Goal: Information Seeking & Learning: Compare options

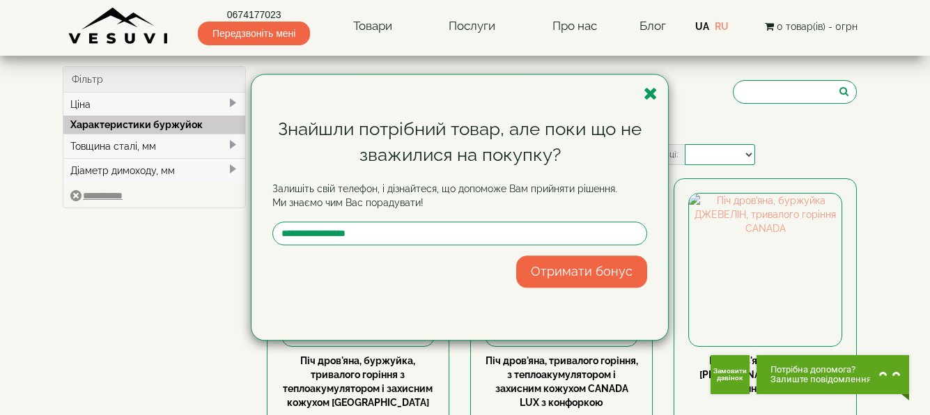
select select
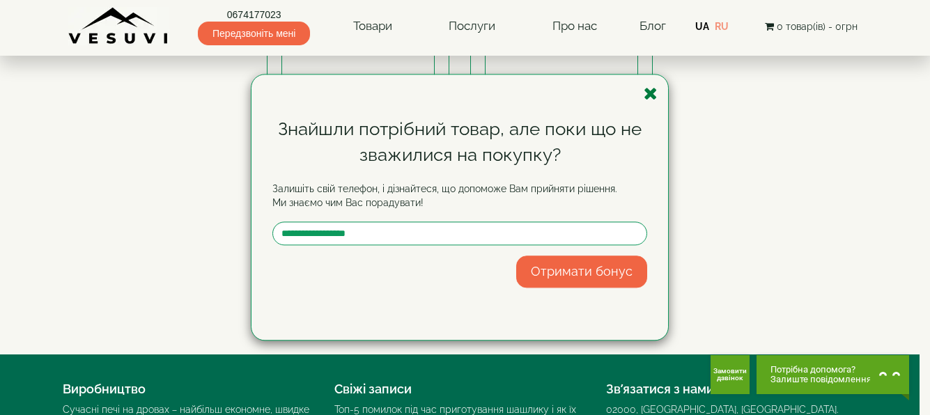
click at [648, 91] on icon "button" at bounding box center [651, 93] width 14 height 17
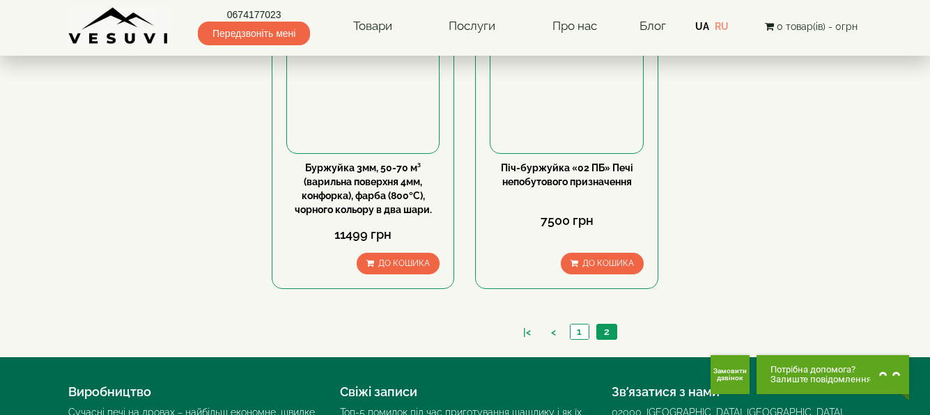
scroll to position [553, 0]
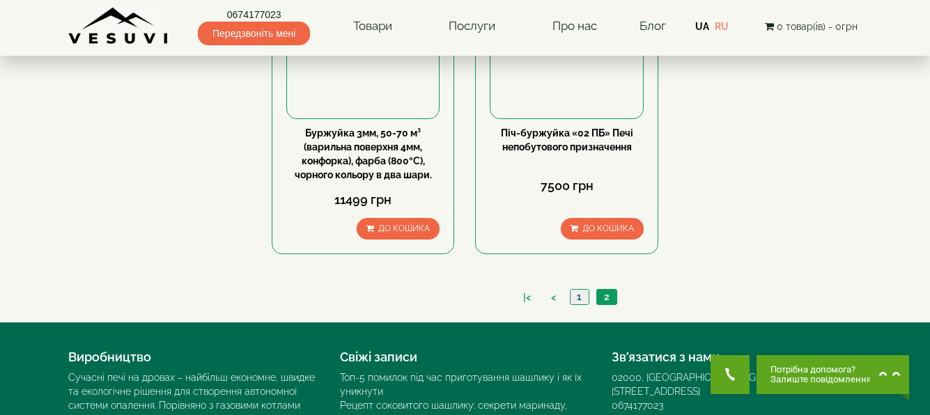
click at [578, 298] on link "1" at bounding box center [579, 297] width 19 height 15
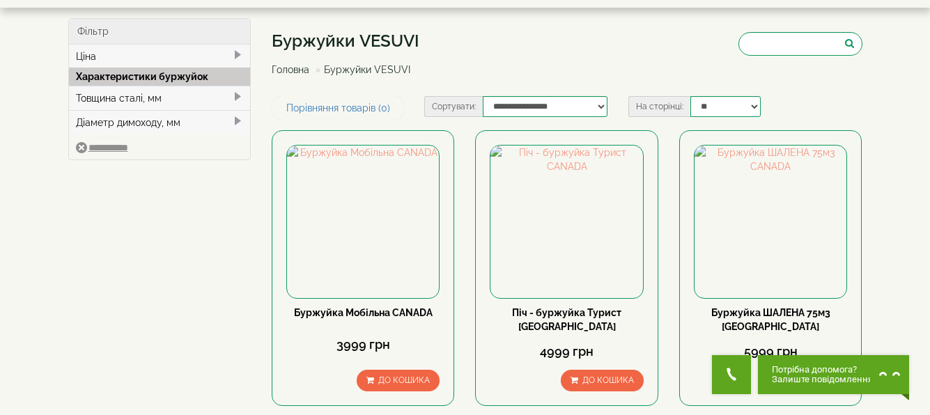
scroll to position [70, 0]
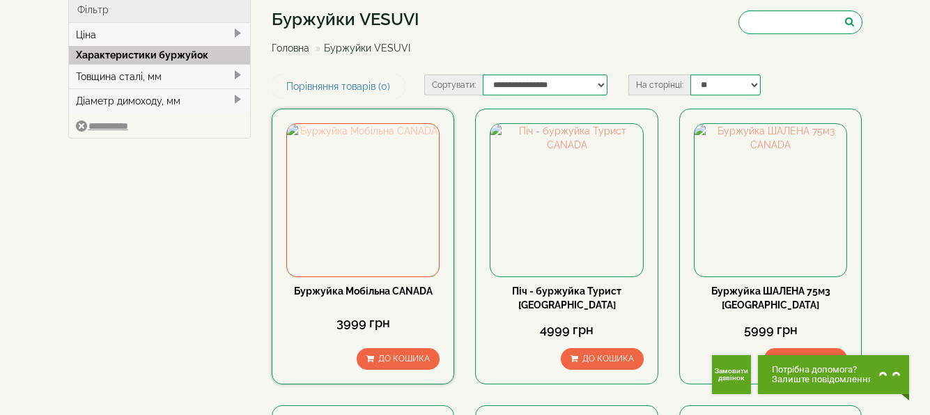
click at [367, 229] on img at bounding box center [363, 200] width 152 height 152
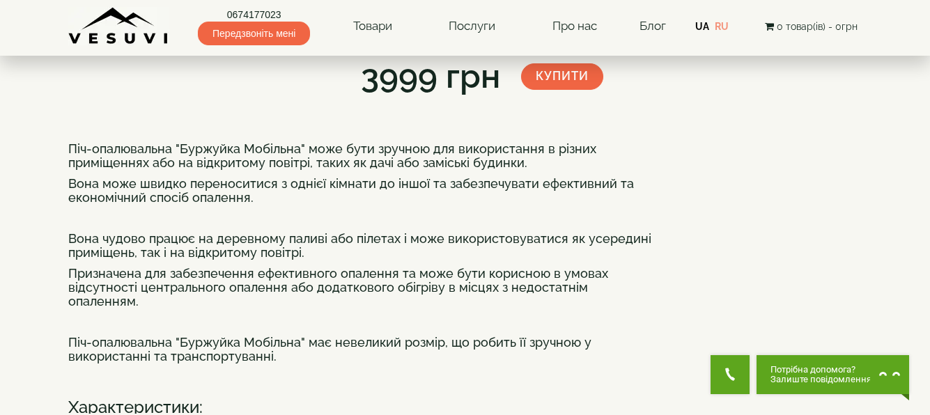
scroll to position [209, 0]
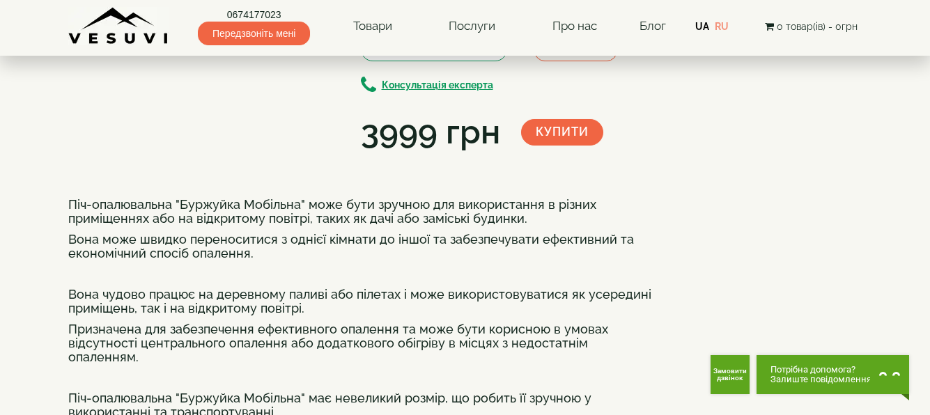
scroll to position [148, 0]
click at [193, 26] on img at bounding box center [196, 4] width 77 height 43
click at [136, 26] on img at bounding box center [115, 4] width 77 height 43
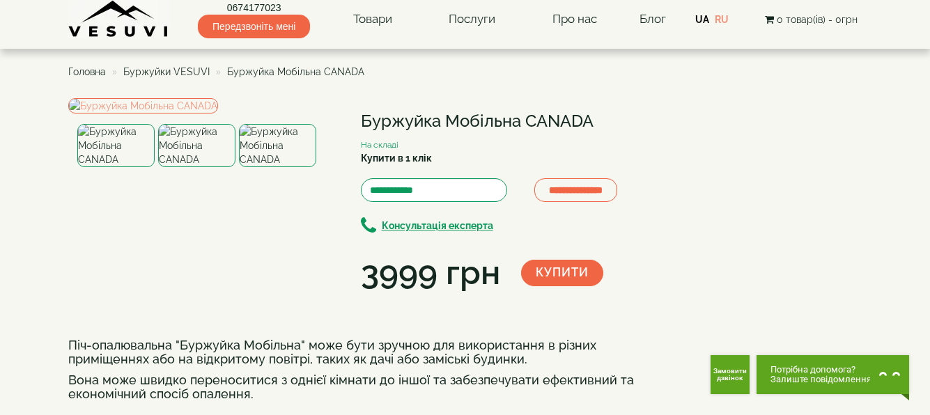
scroll to position [0, 0]
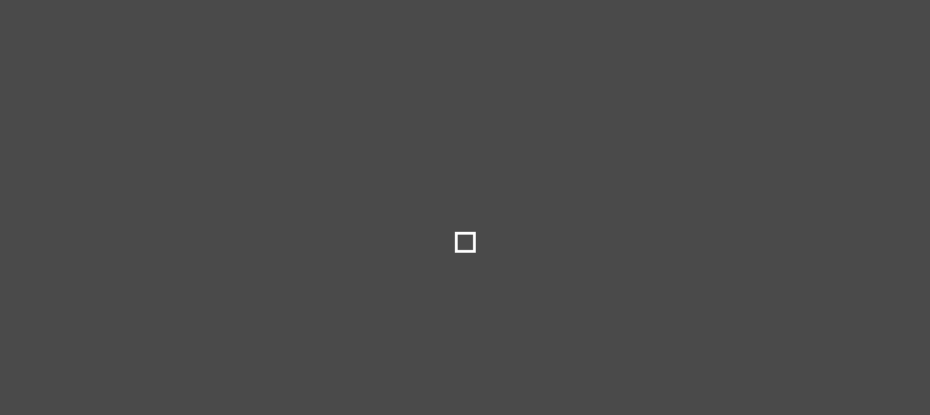
select select
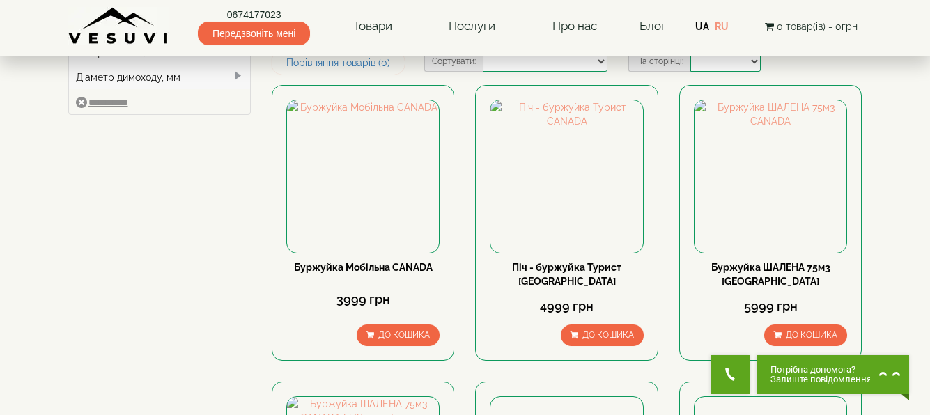
scroll to position [93, 0]
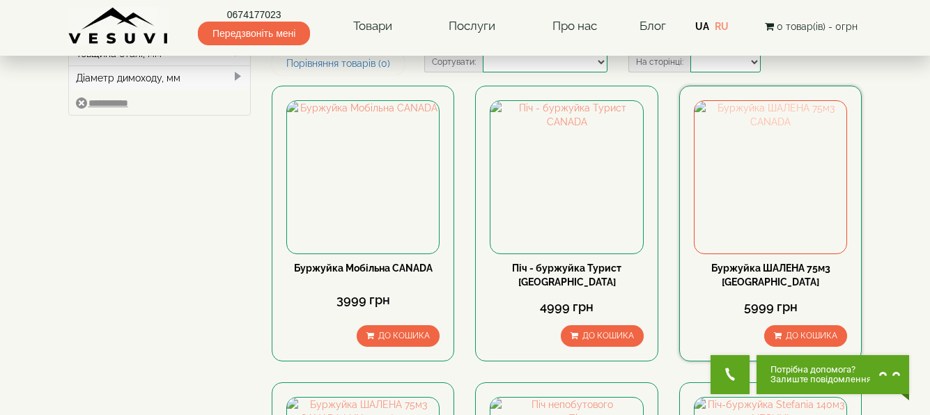
click at [779, 166] on img at bounding box center [771, 177] width 152 height 152
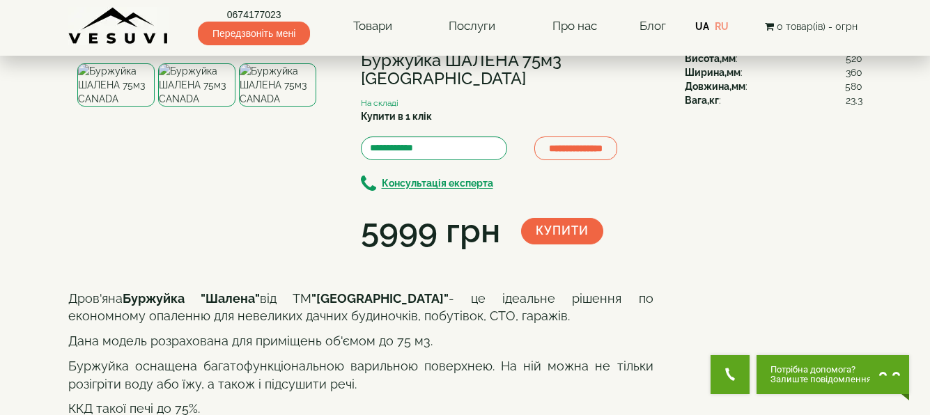
scroll to position [93, 0]
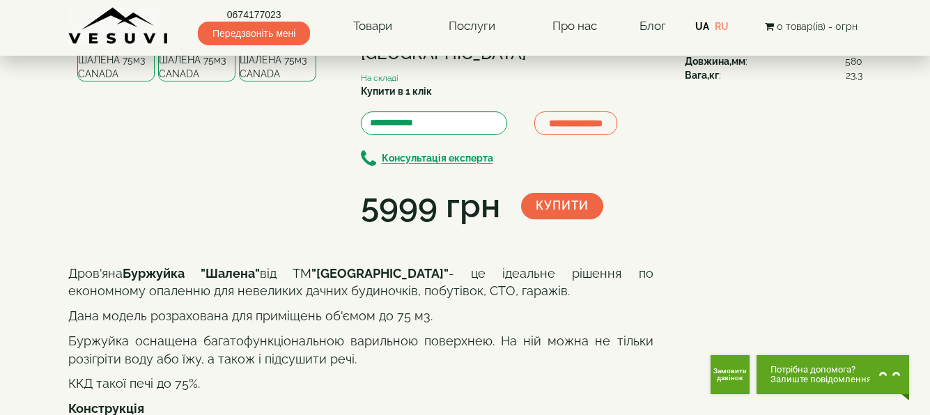
click at [157, 82] on div at bounding box center [198, 59] width 243 height 43
click at [174, 82] on img at bounding box center [196, 59] width 77 height 43
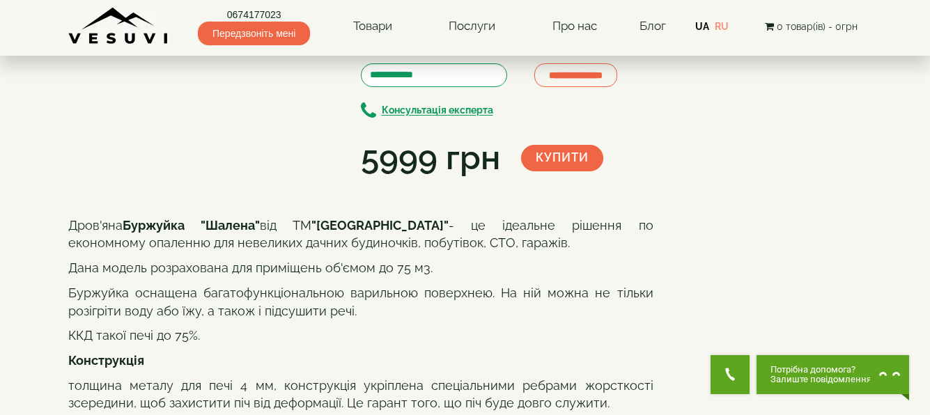
scroll to position [162, 0]
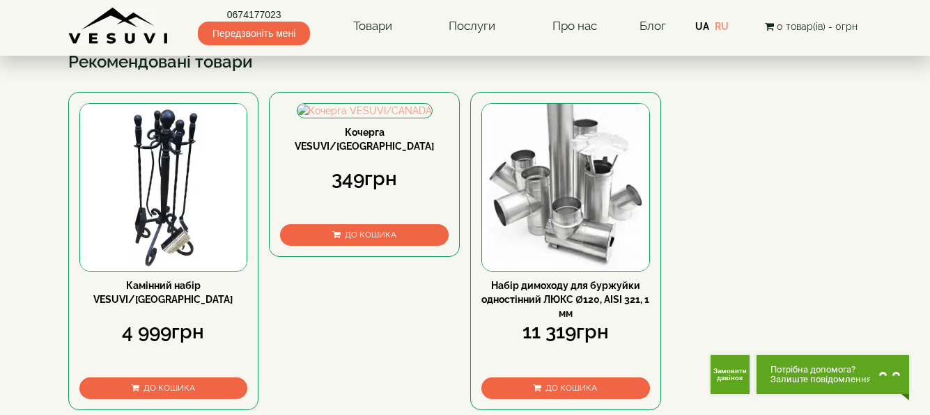
scroll to position [646, 0]
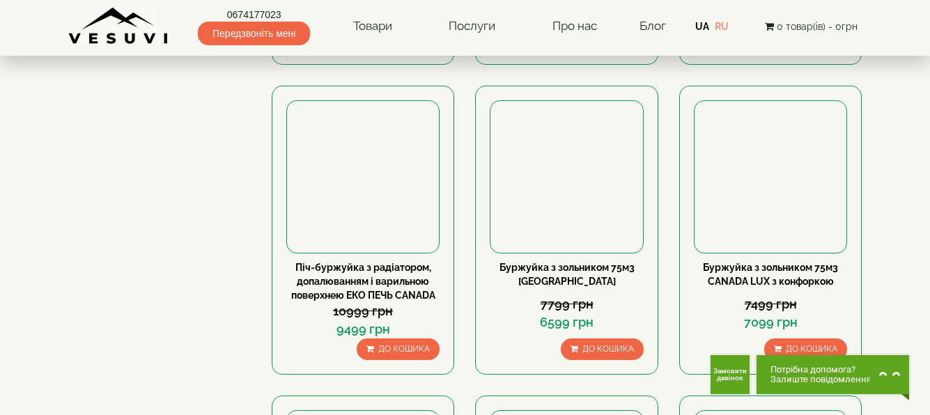
scroll to position [706, 0]
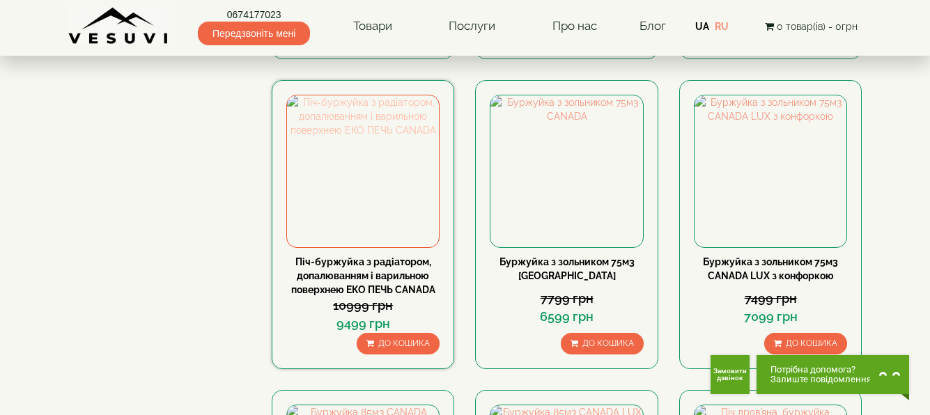
click at [355, 194] on img at bounding box center [363, 171] width 152 height 152
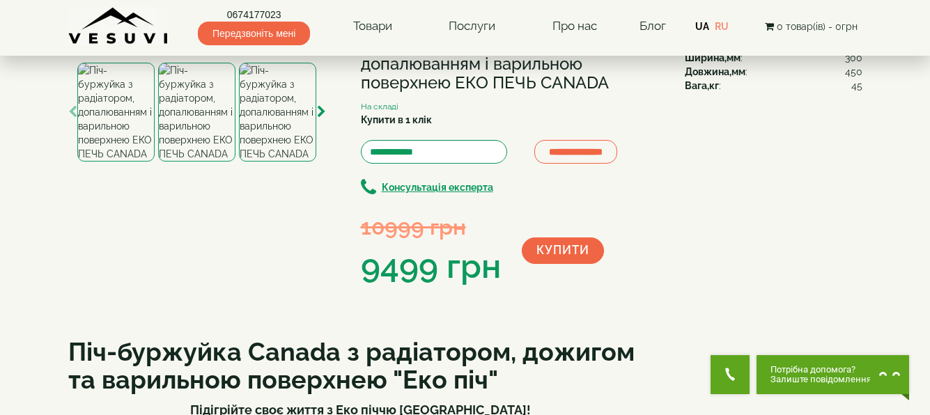
scroll to position [93, 0]
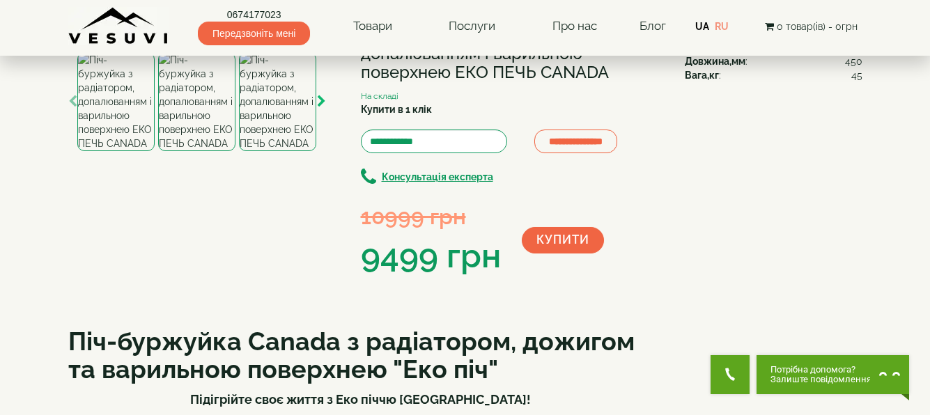
click at [321, 108] on icon "button" at bounding box center [321, 101] width 9 height 13
click at [295, 151] on img at bounding box center [278, 101] width 77 height 99
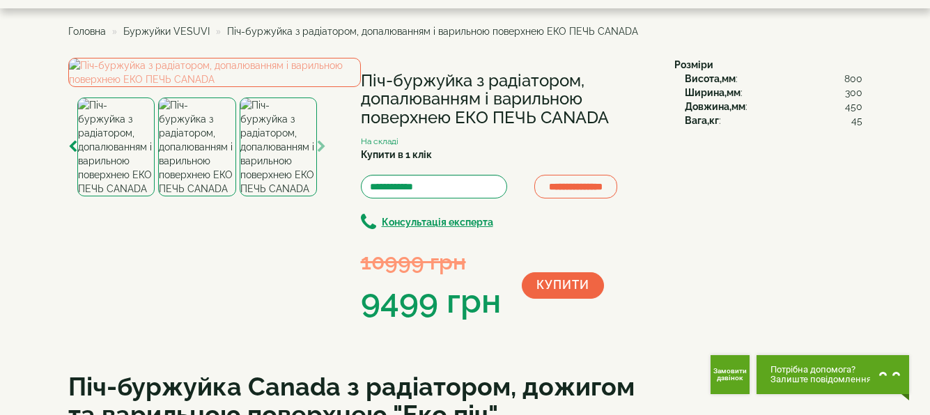
scroll to position [47, 0]
click at [201, 197] on img at bounding box center [196, 147] width 77 height 99
click at [128, 197] on img at bounding box center [115, 147] width 77 height 99
click at [74, 154] on icon "button" at bounding box center [72, 147] width 9 height 13
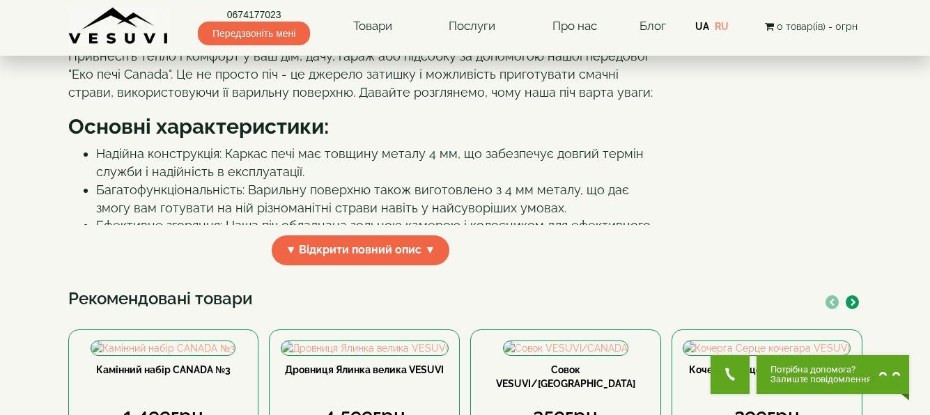
scroll to position [469, 0]
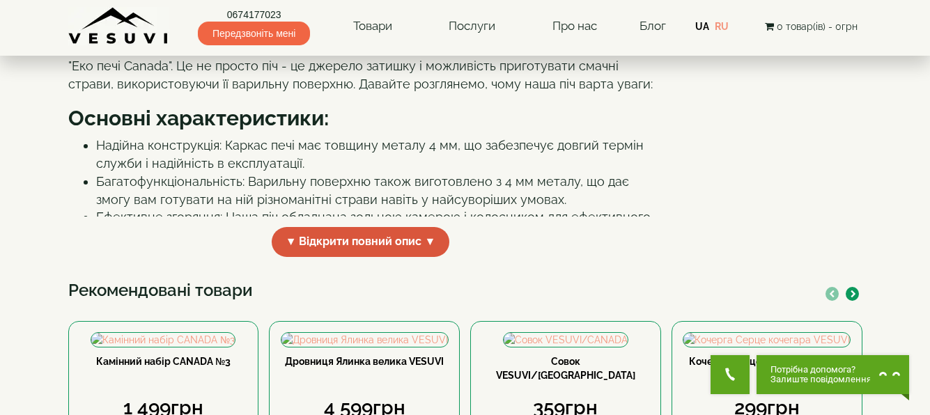
click at [321, 257] on span "▼ Відкрити повний опис ▼" at bounding box center [361, 242] width 178 height 30
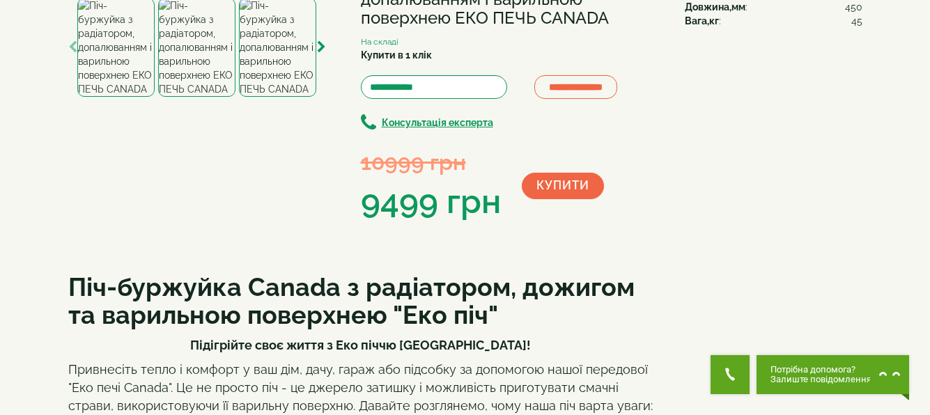
scroll to position [0, 0]
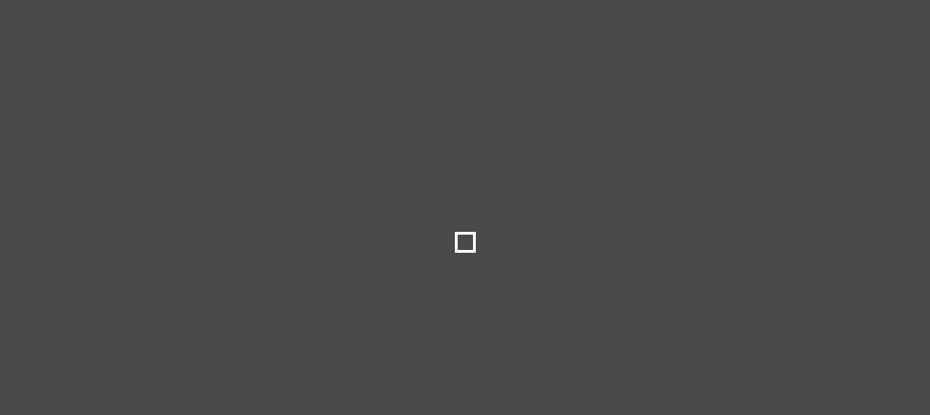
select select
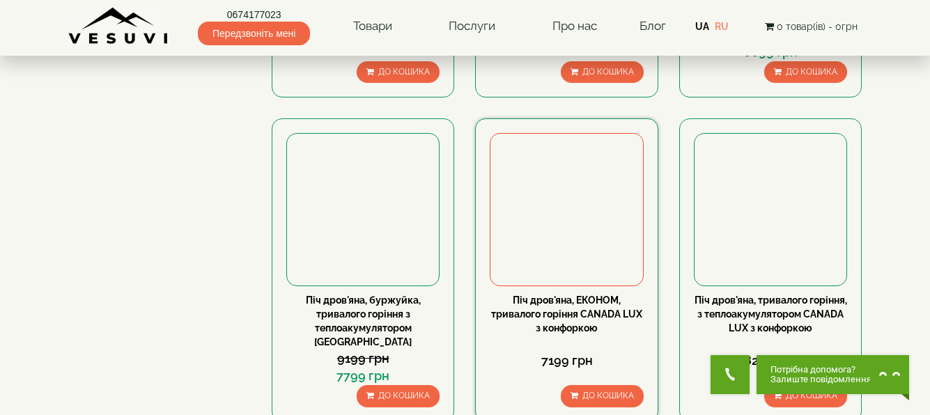
scroll to position [1285, 0]
